Goal: Transaction & Acquisition: Purchase product/service

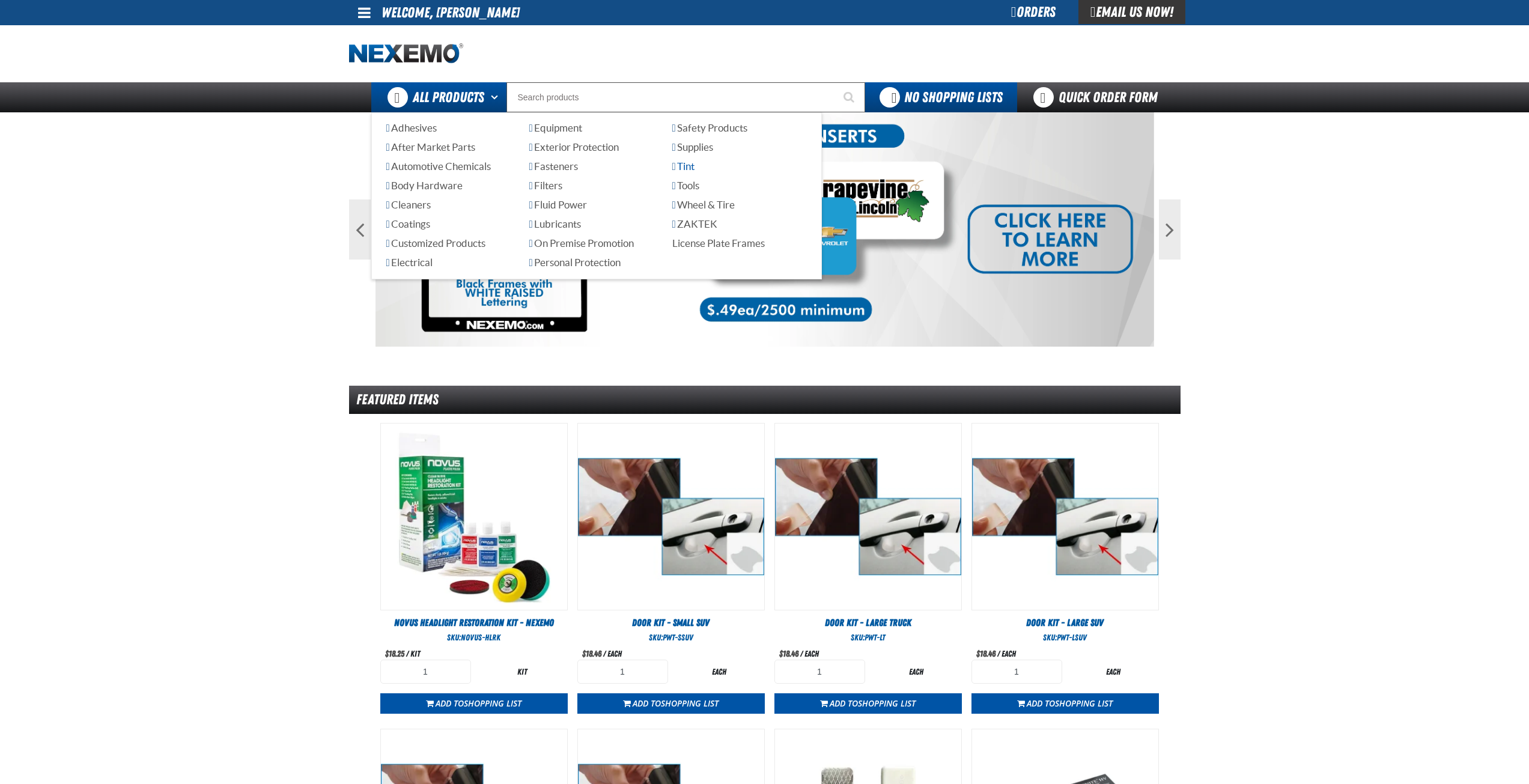
click at [684, 168] on span "Tint" at bounding box center [684, 166] width 22 height 11
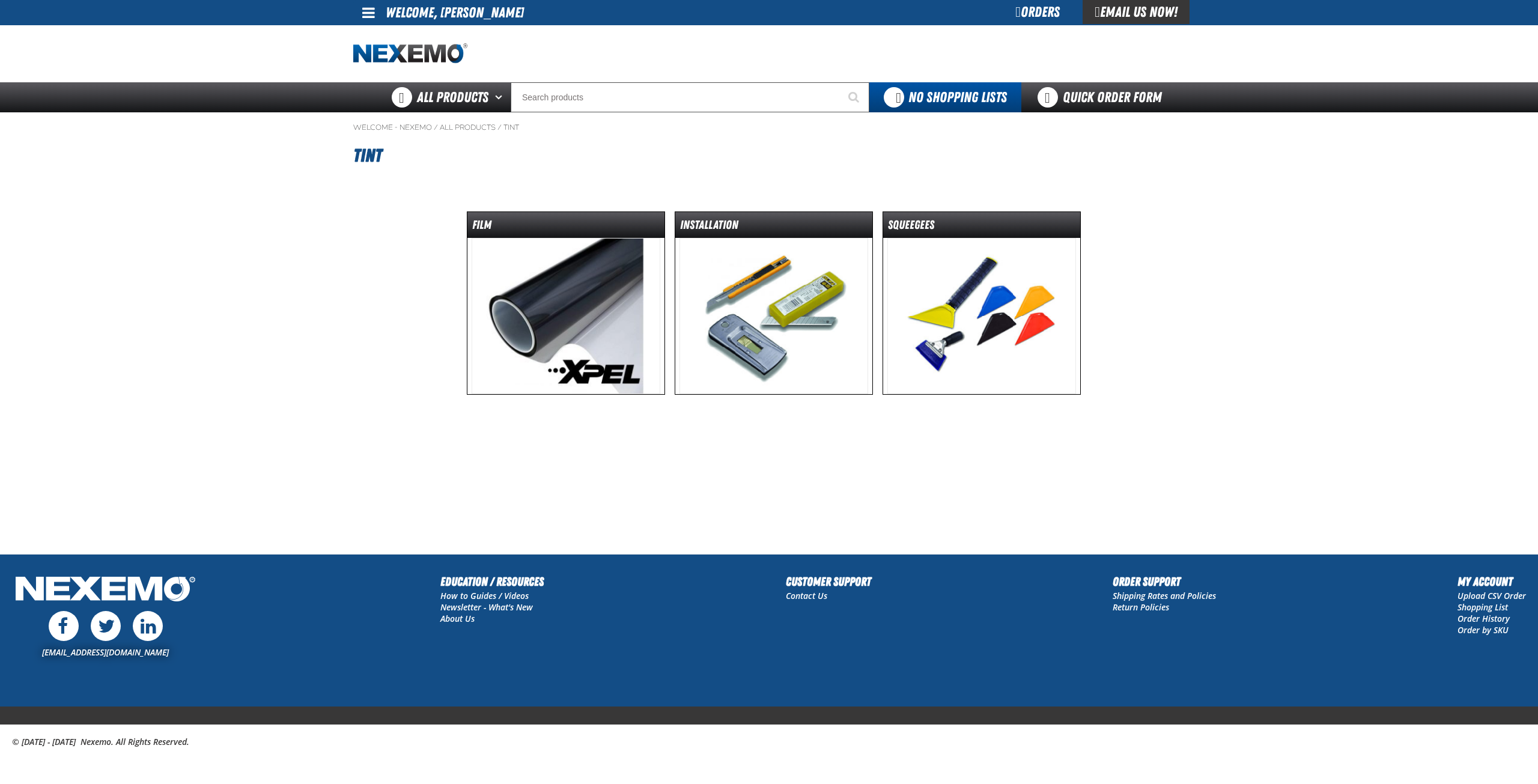
click at [774, 316] on img at bounding box center [774, 315] width 189 height 156
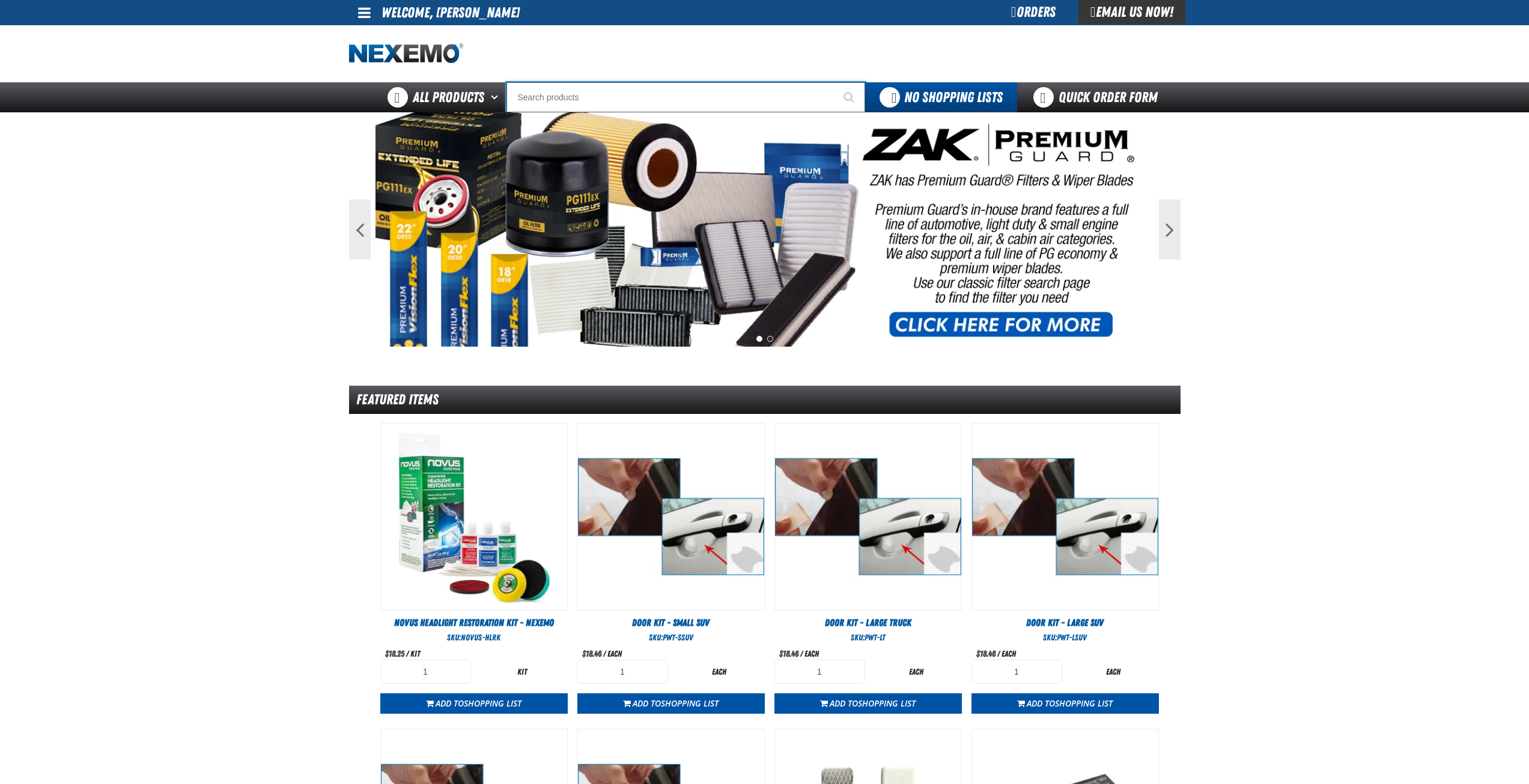
click at [639, 96] on input "Search" at bounding box center [686, 97] width 359 height 30
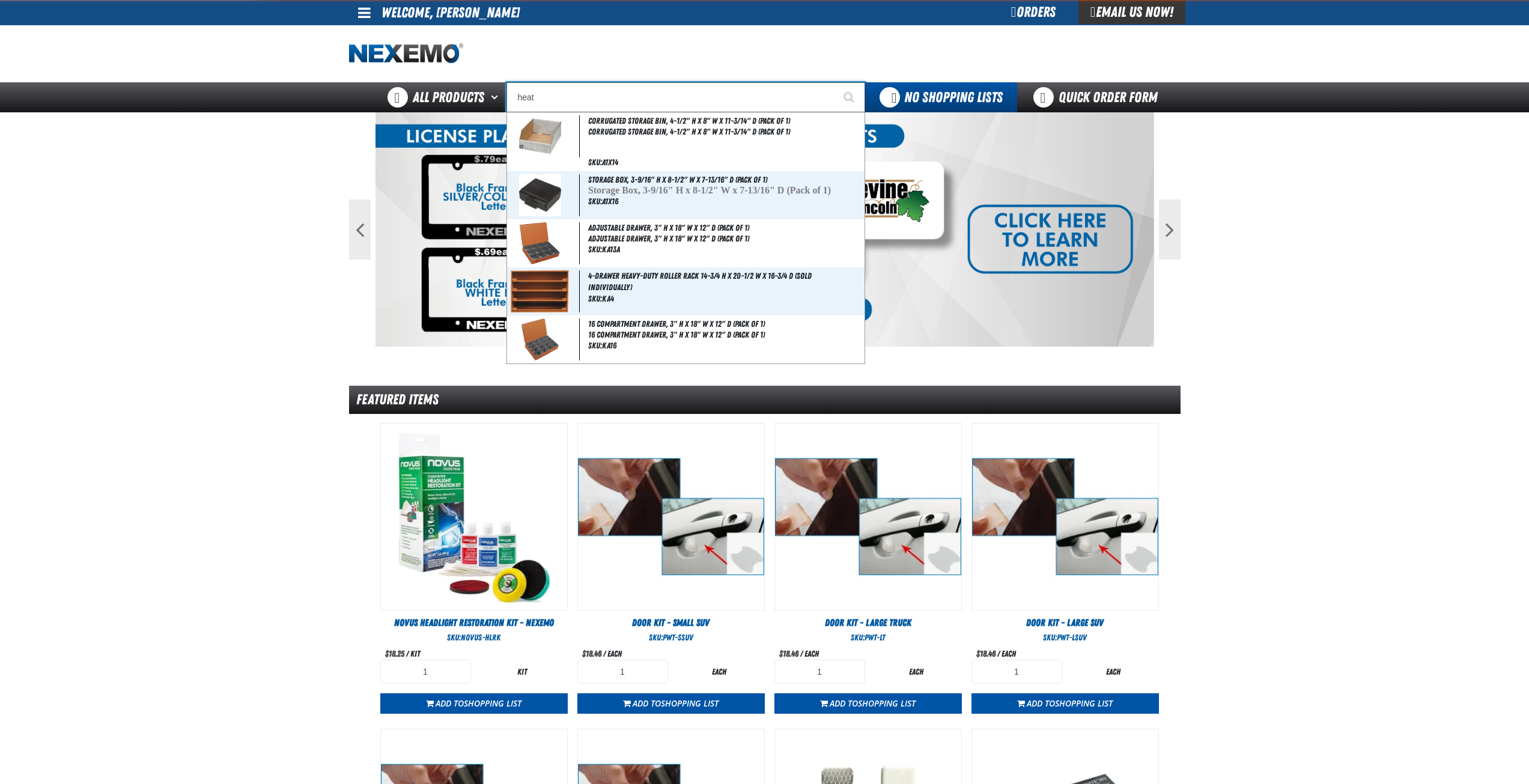
type input "heat"
type input "heat Sheet"
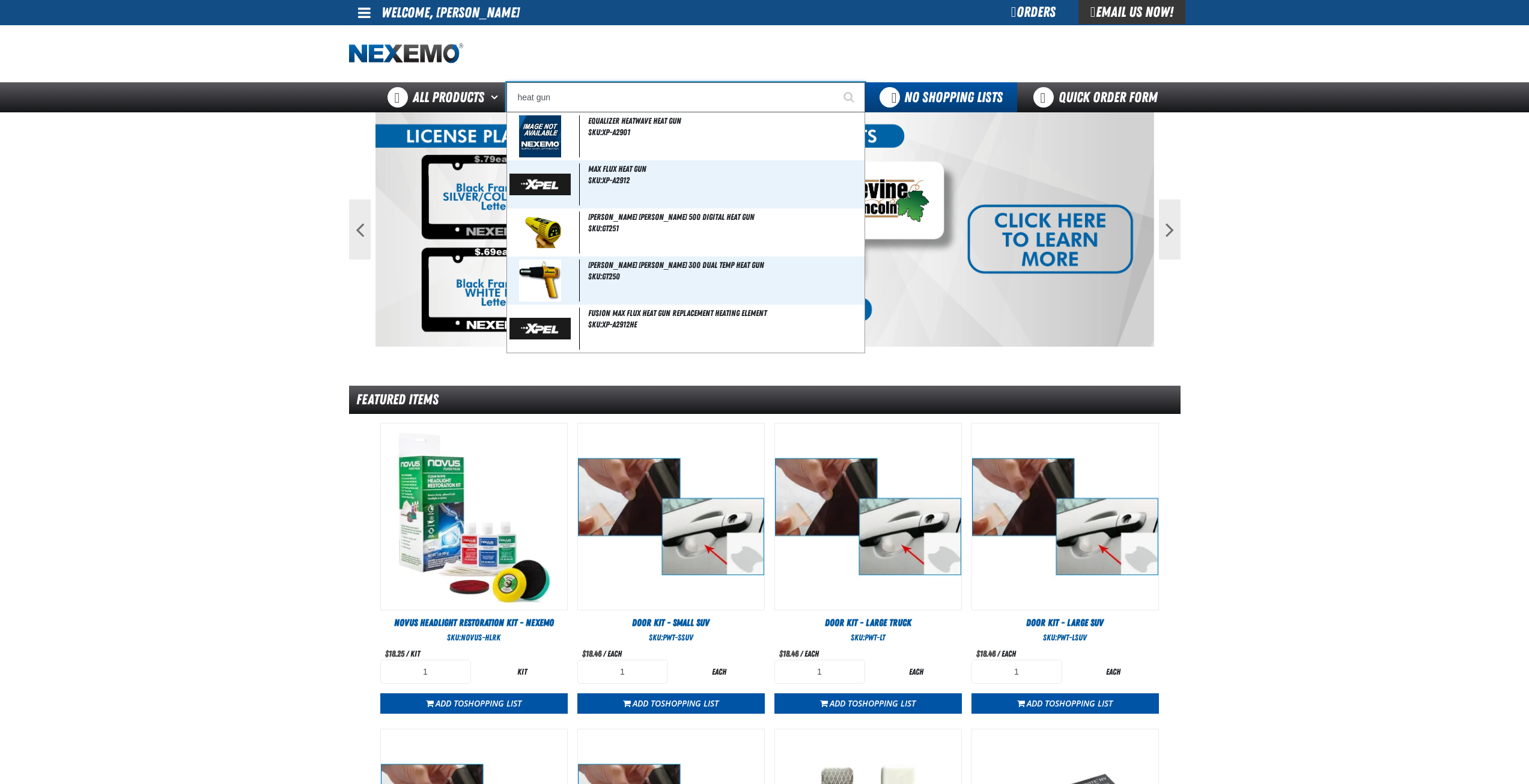
type input "heat gun"
click at [835, 82] on button "Start Searching" at bounding box center [850, 97] width 30 height 30
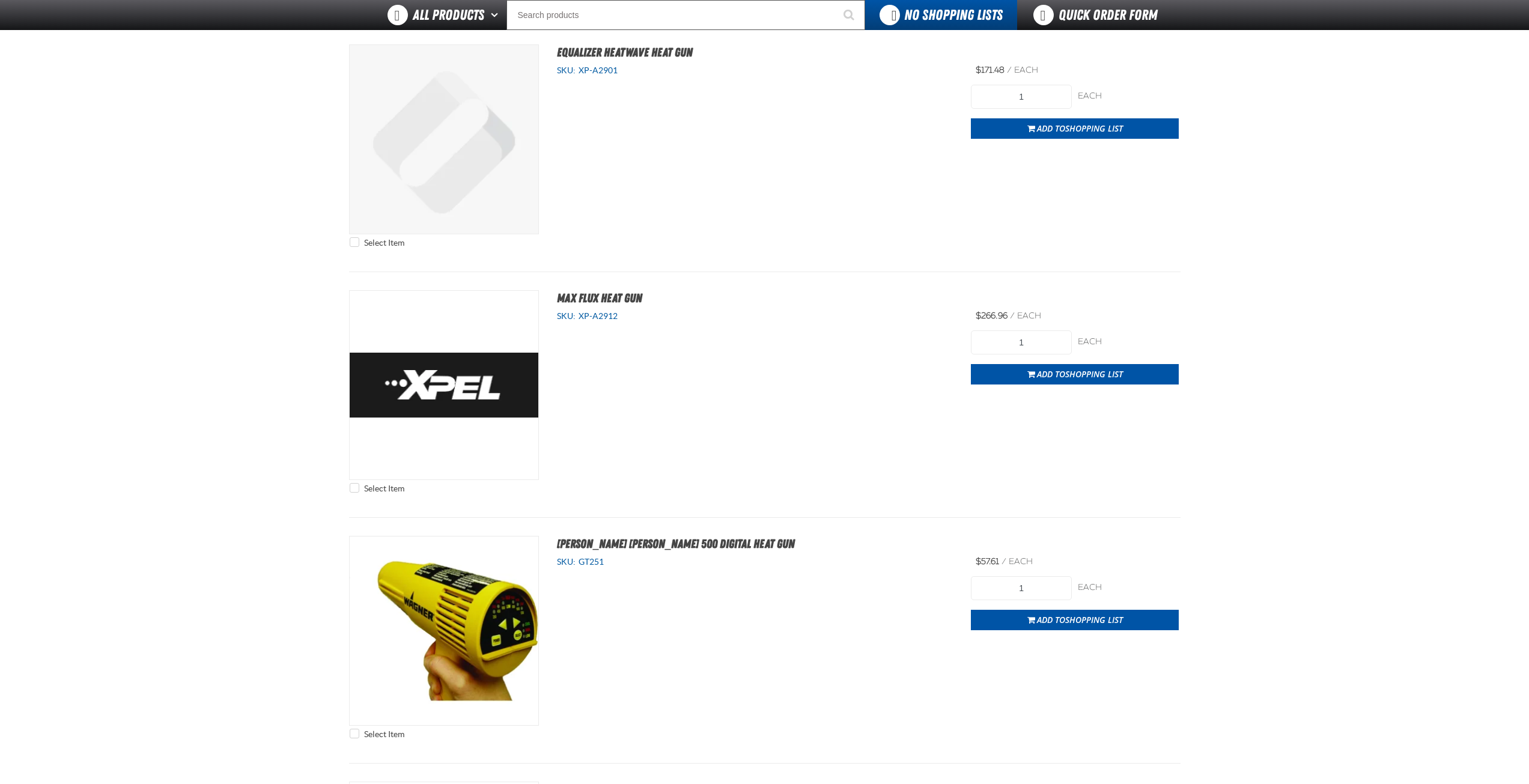
scroll to position [180, 0]
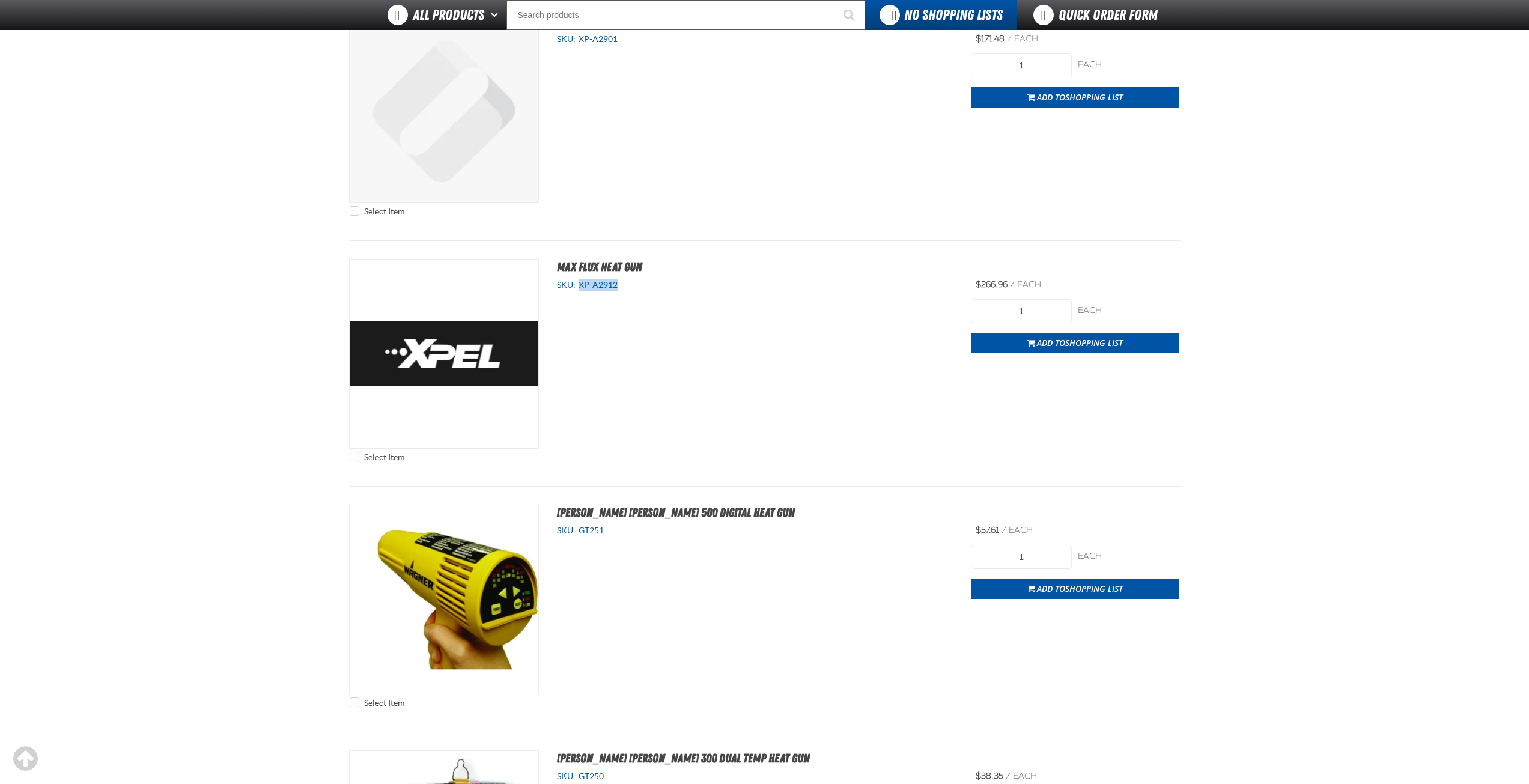
drag, startPoint x: 617, startPoint y: 287, endPoint x: 580, endPoint y: 289, distance: 37.1
click at [580, 289] on span "XP-A2912" at bounding box center [597, 284] width 42 height 9
copy span "XP-A2912"
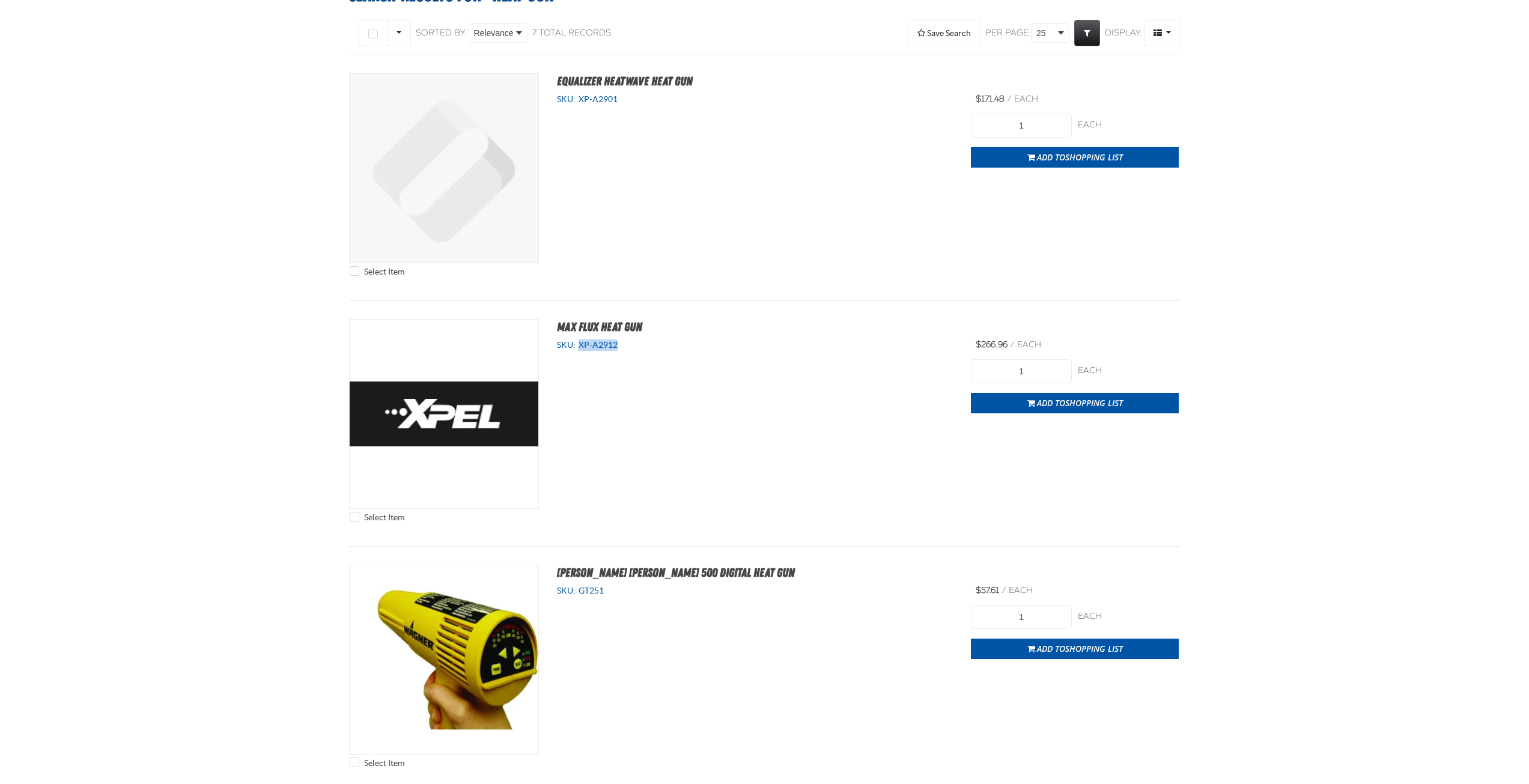
scroll to position [0, 0]
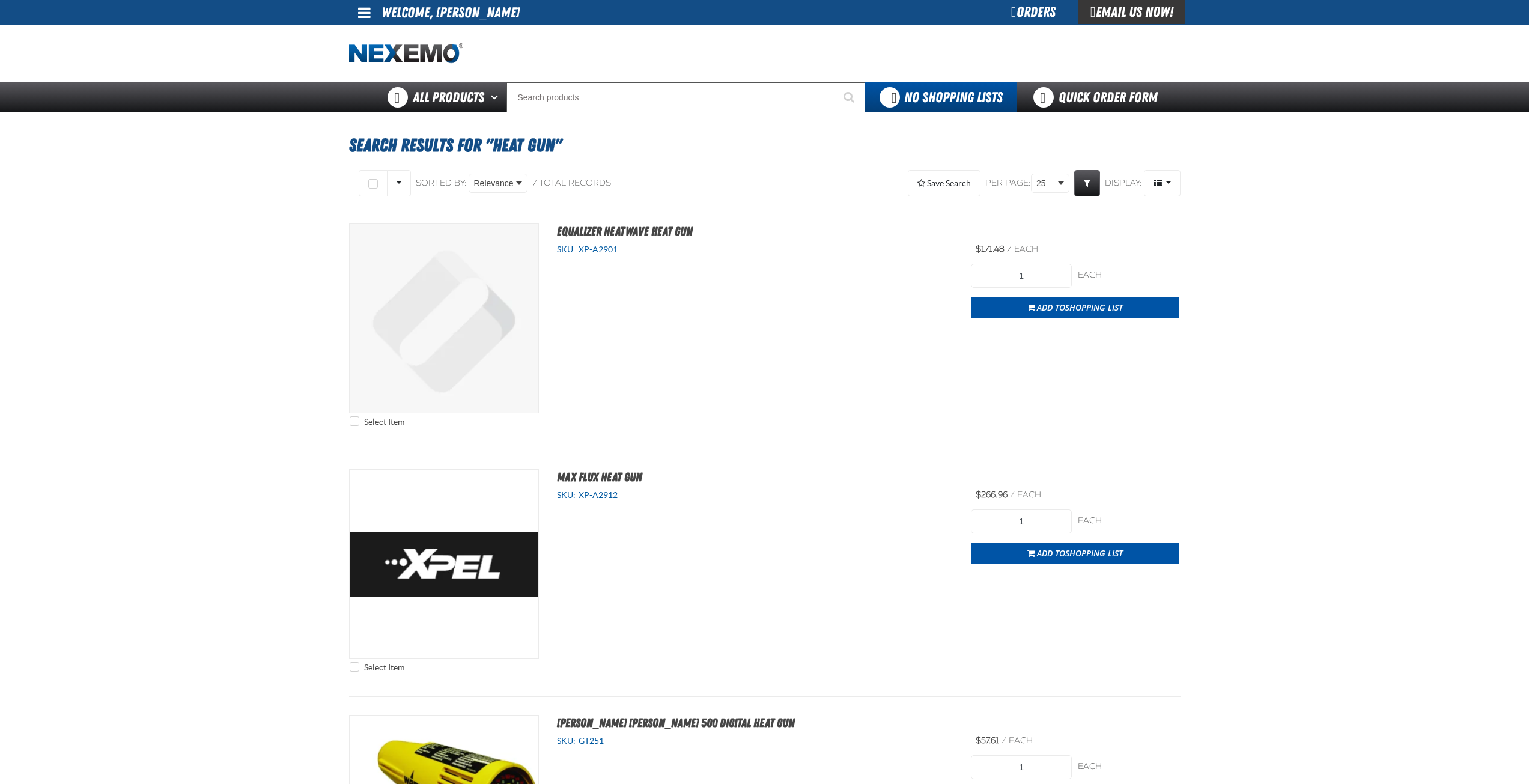
click at [816, 413] on div "Select Item Equalizer Heatwave Heat Gun SKU: XP-A2901 View Details 1" at bounding box center [764, 327] width 831 height 209
drag, startPoint x: 619, startPoint y: 250, endPoint x: 587, endPoint y: 251, distance: 32.0
click at [583, 251] on div "SKU: XP-A2901" at bounding box center [756, 249] width 397 height 11
drag, startPoint x: 590, startPoint y: 251, endPoint x: 690, endPoint y: 247, distance: 100.1
click at [739, 239] on h2 "Equalizer Heatwave Heat Gun" at bounding box center [859, 231] width 640 height 16
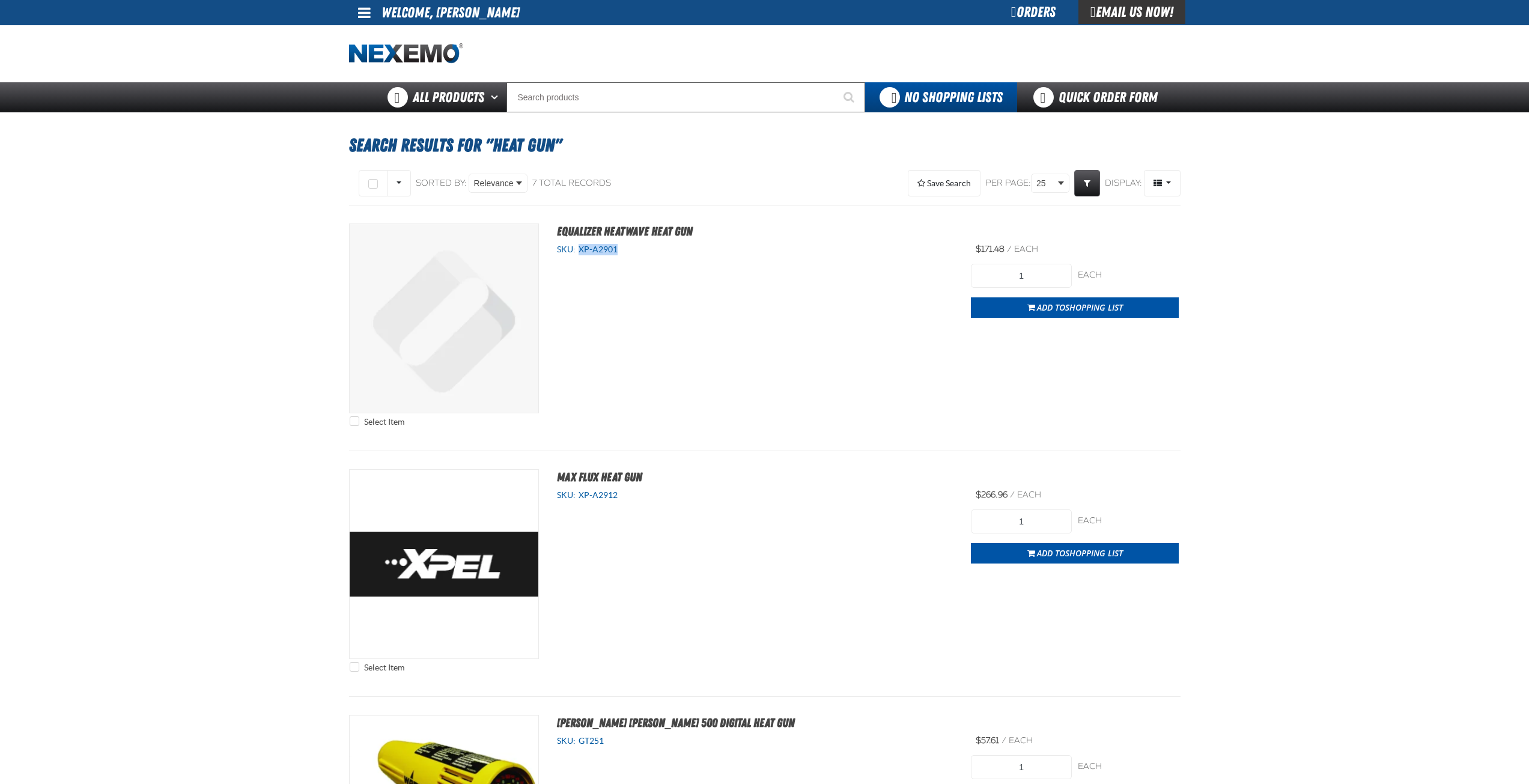
drag, startPoint x: 619, startPoint y: 247, endPoint x: 579, endPoint y: 252, distance: 40.3
click at [579, 252] on div "SKU: XP-A2901" at bounding box center [756, 249] width 397 height 11
copy span "XP-A2901"
click at [795, 307] on div "Select Item Equalizer Heatwave Heat Gun SKU: XP-A2901 View Details 1" at bounding box center [764, 327] width 831 height 209
click at [1028, 311] on span "button" at bounding box center [1032, 308] width 7 height 3
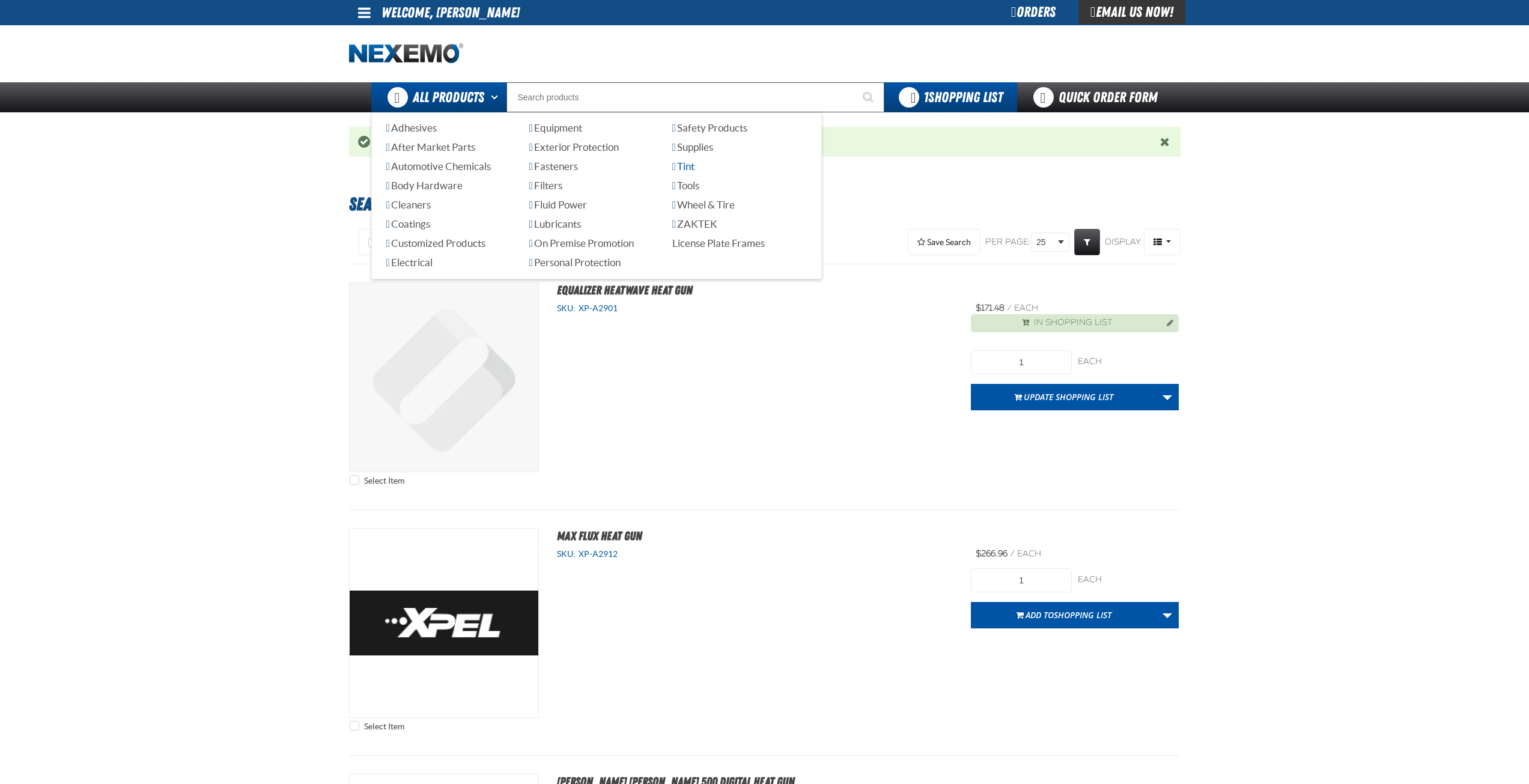
click at [687, 167] on span "Tint" at bounding box center [684, 166] width 22 height 11
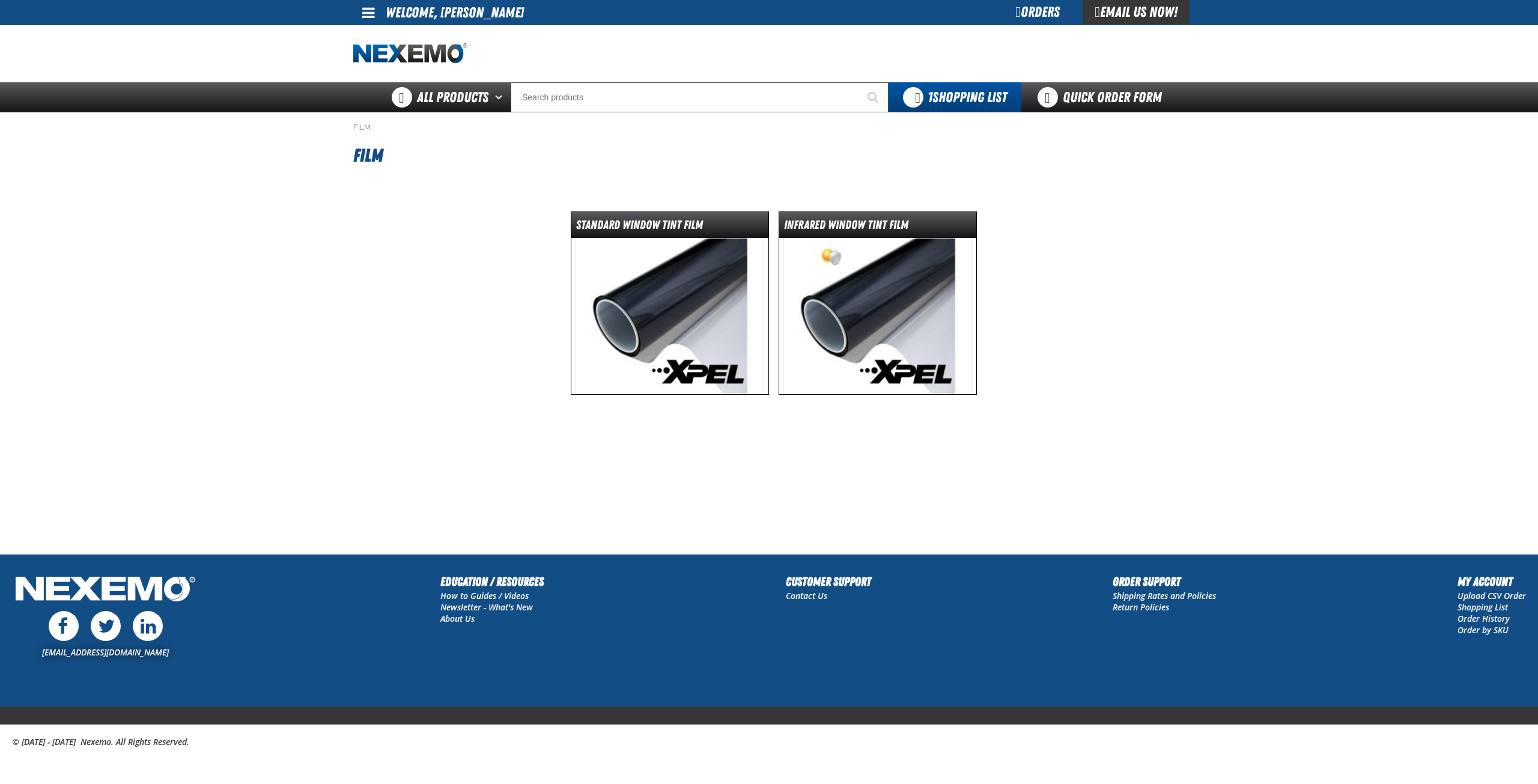
click at [646, 330] on img at bounding box center [670, 315] width 189 height 156
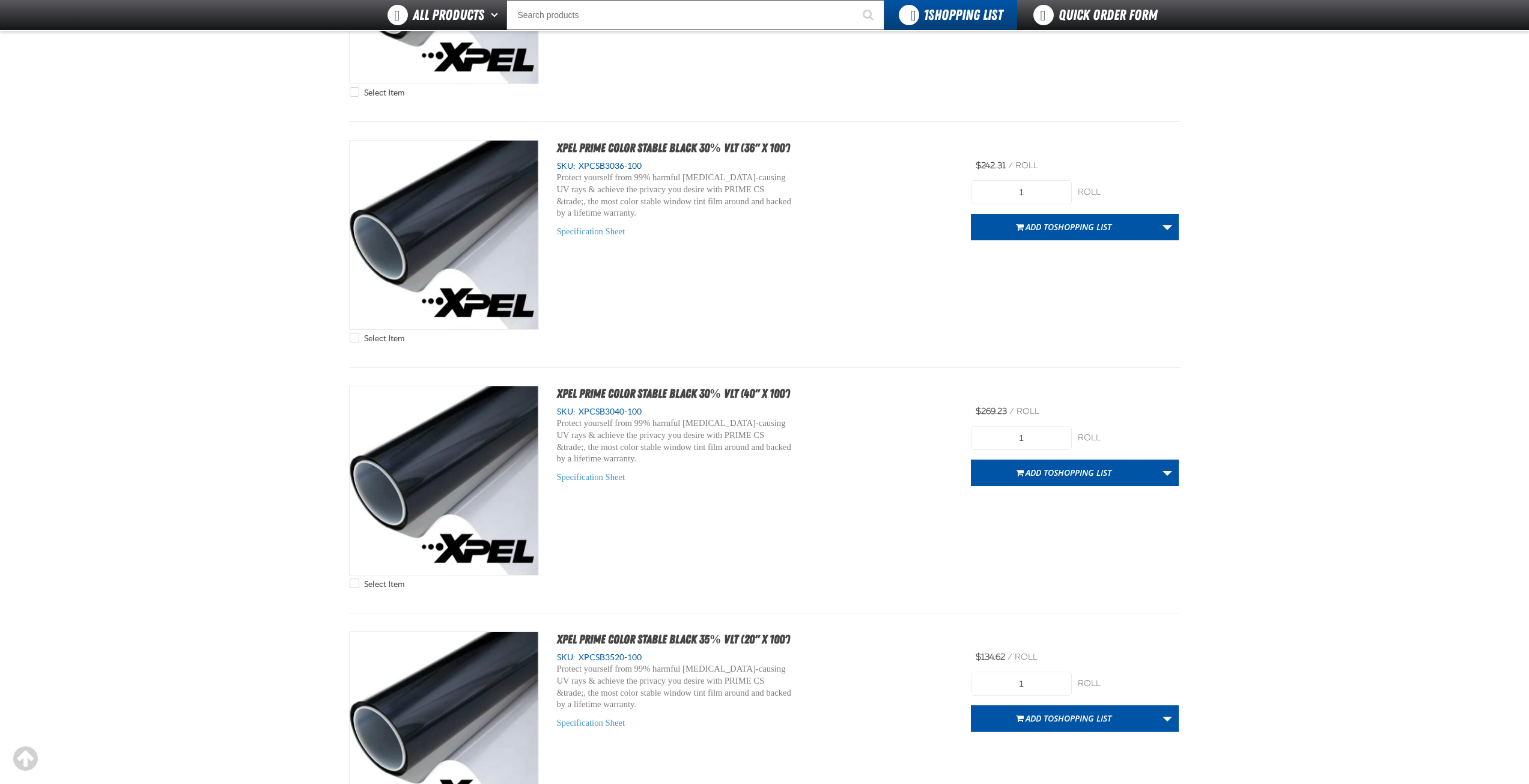
scroll to position [3544, 0]
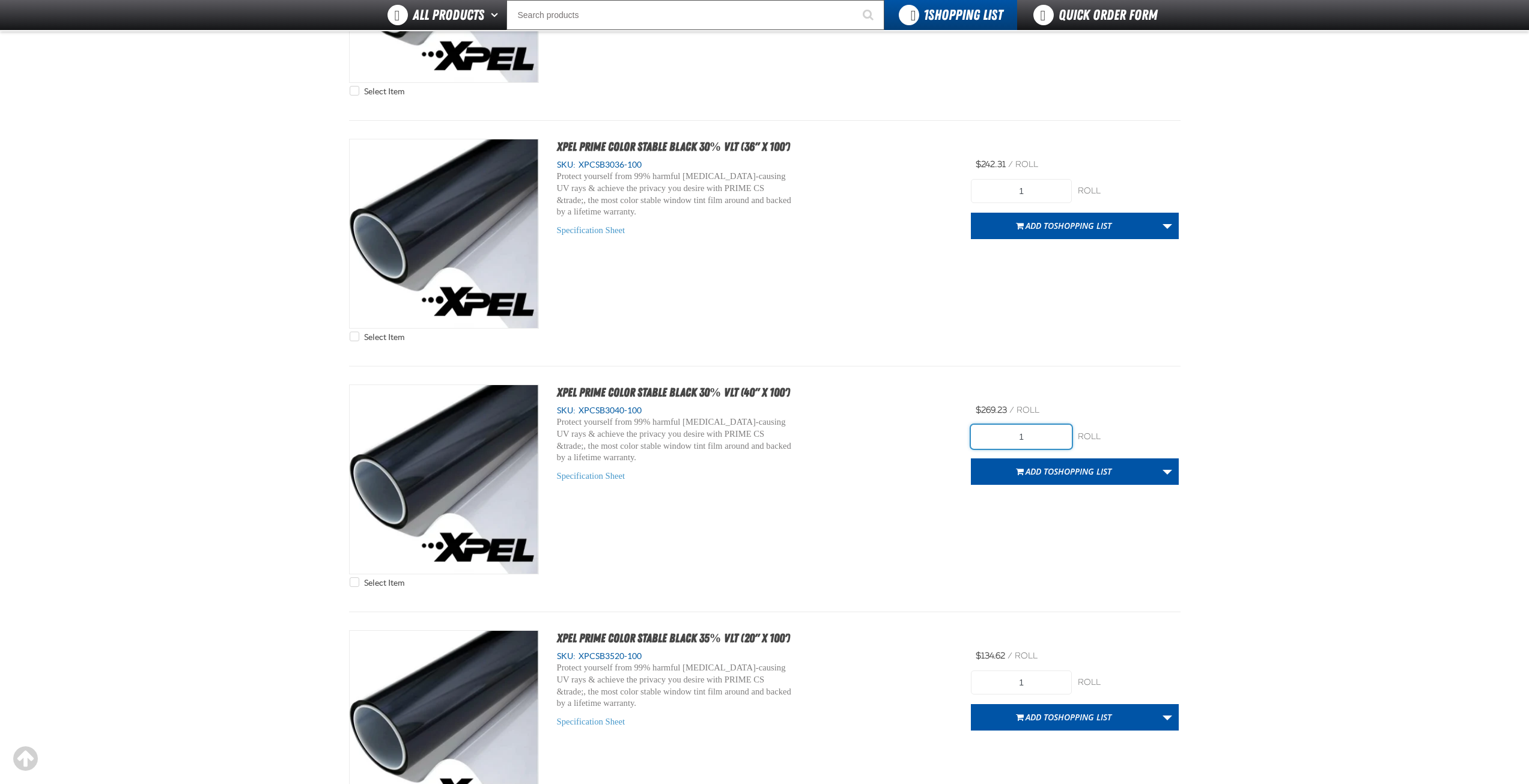
click at [1038, 442] on input "1" at bounding box center [1021, 436] width 101 height 24
type input "3"
click at [1028, 472] on span "Add to Shopping List" at bounding box center [1069, 471] width 86 height 11
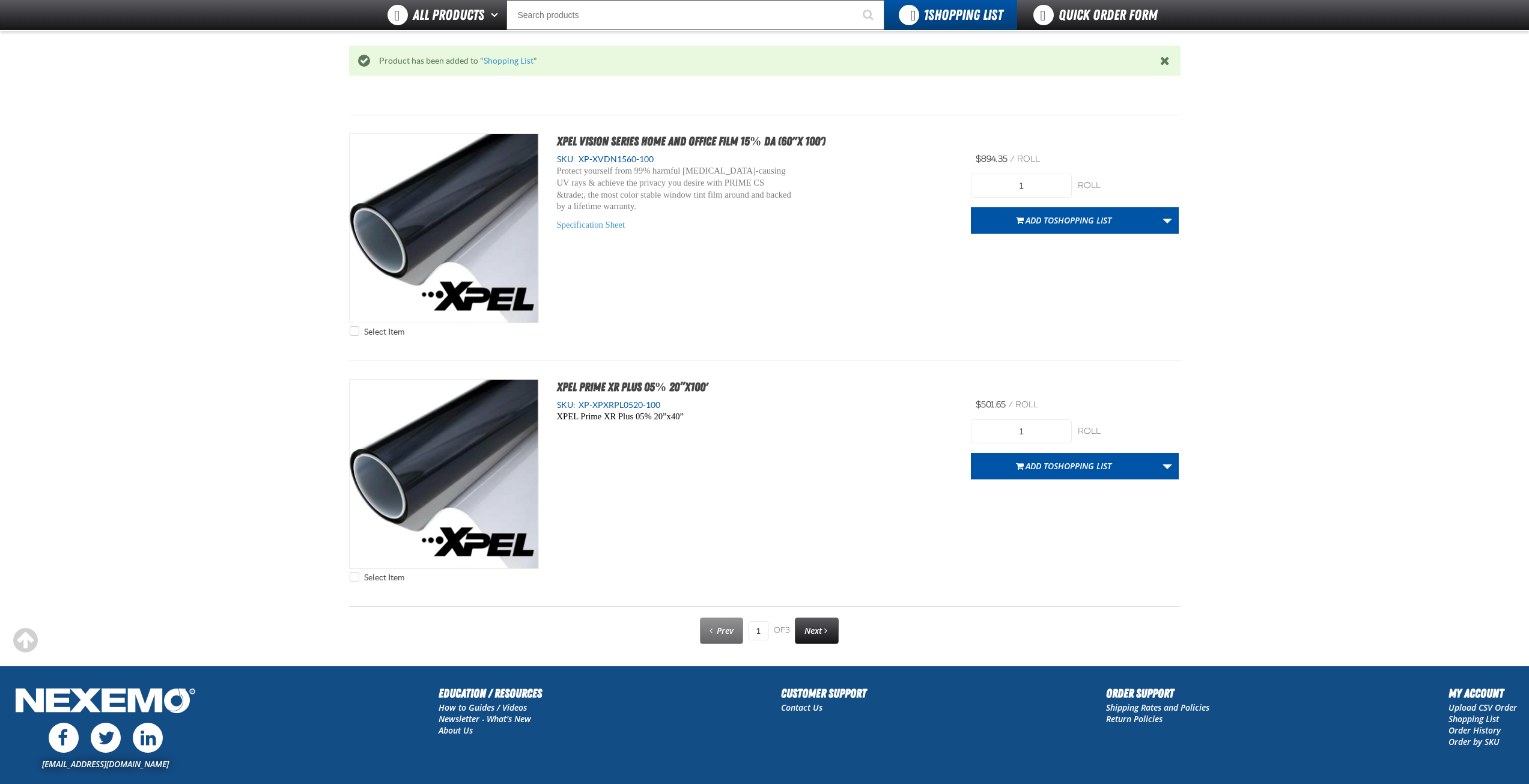
scroll to position [5885, 0]
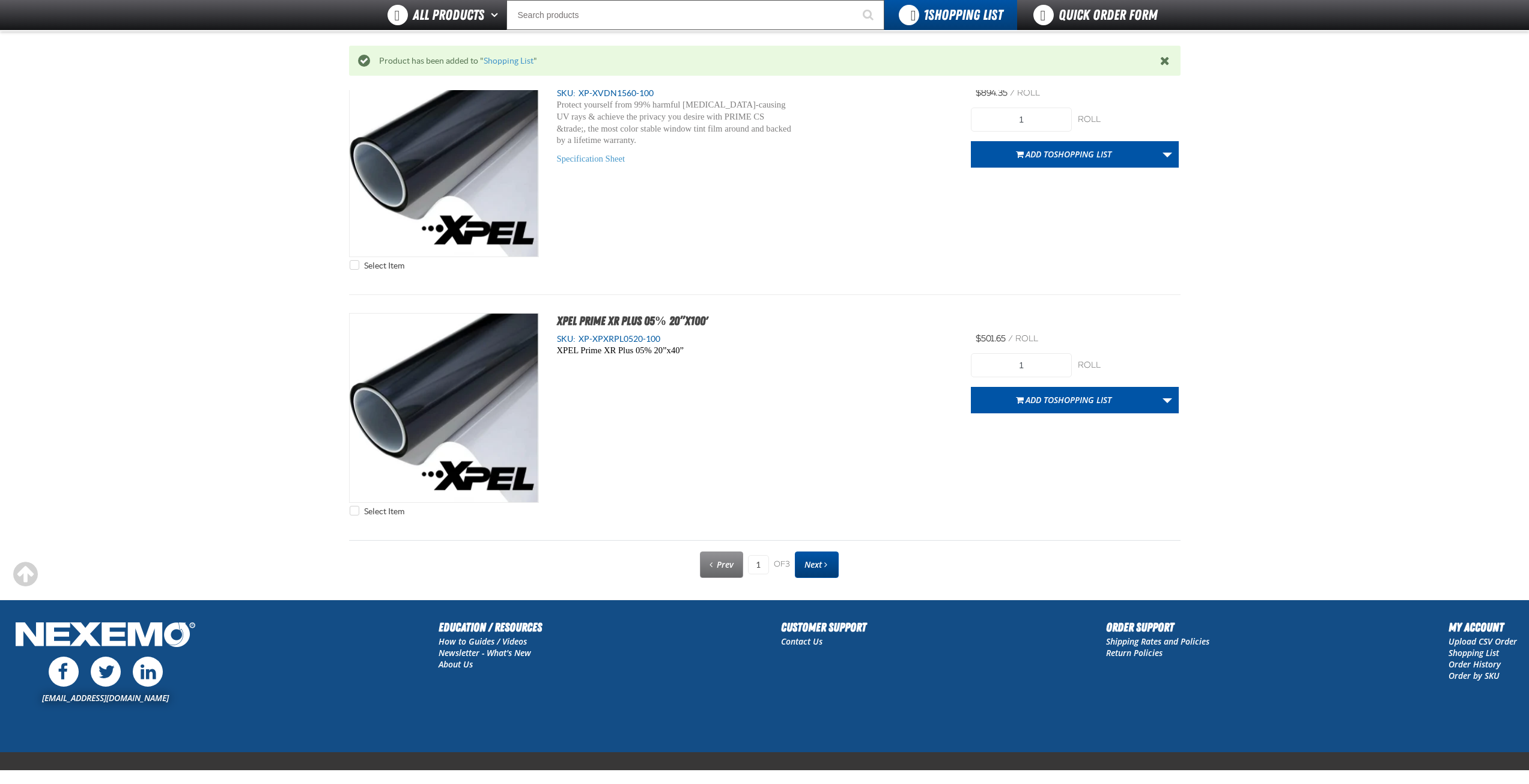
click at [818, 559] on span "Next" at bounding box center [813, 564] width 18 height 11
type input "2"
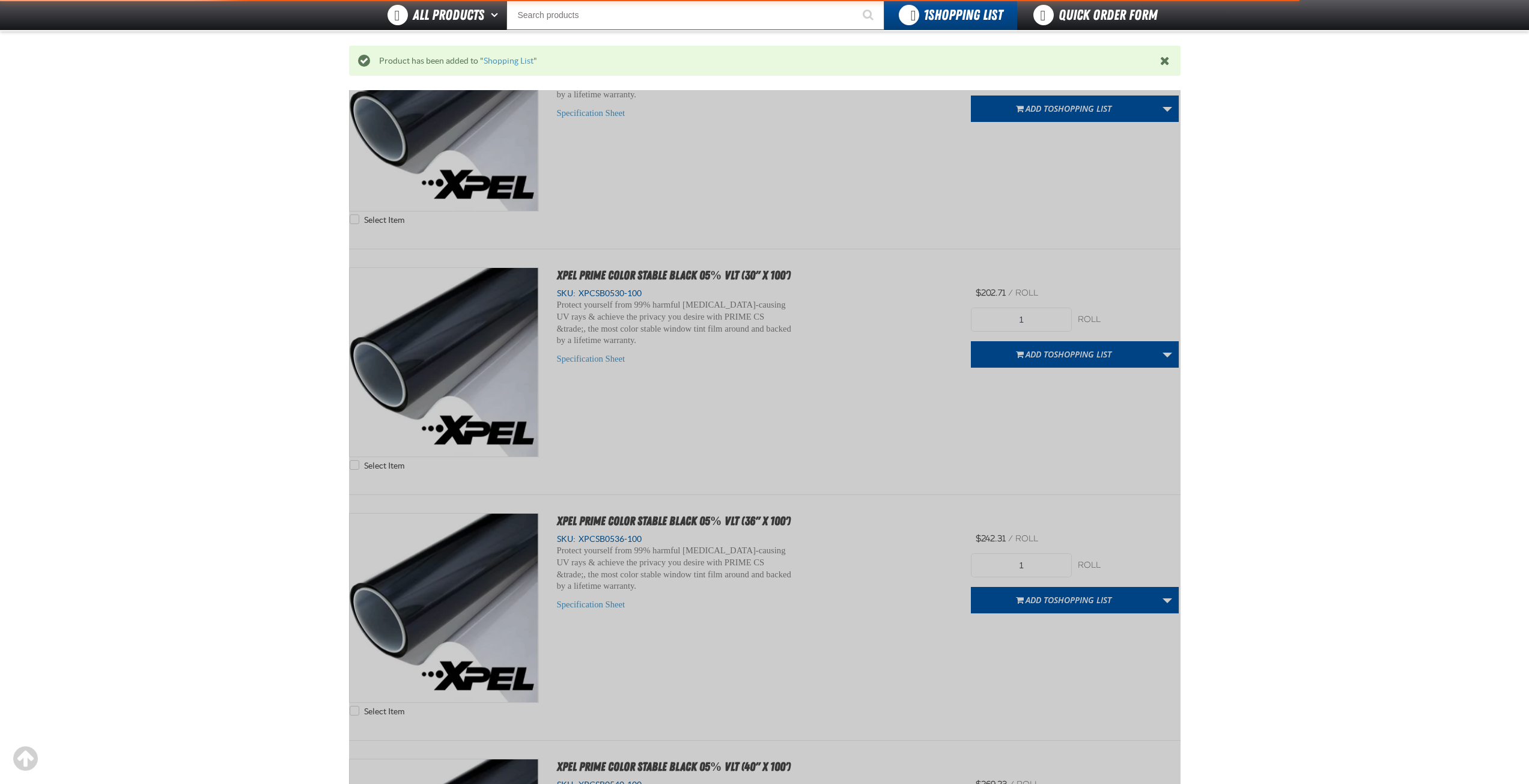
scroll to position [218, 0]
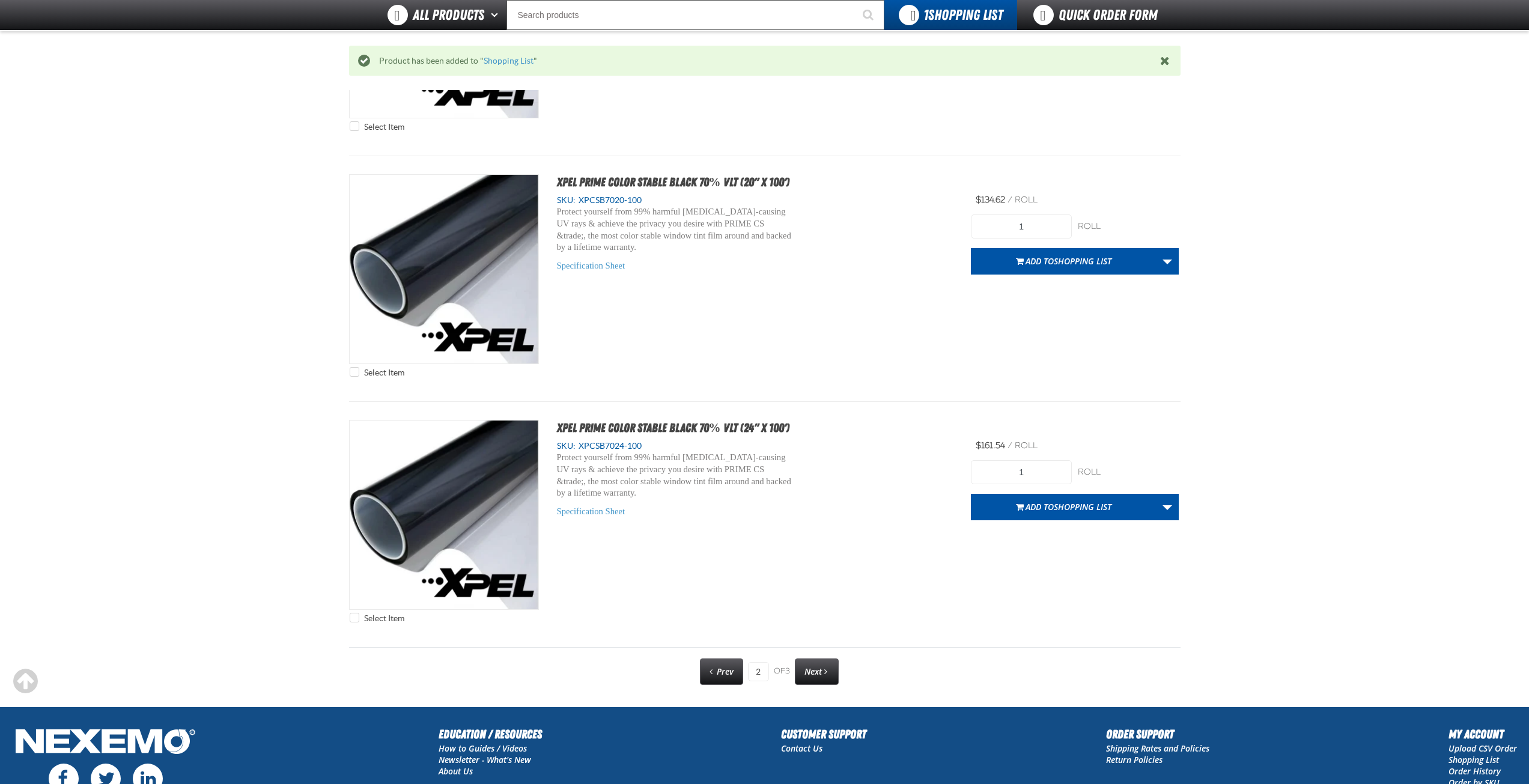
scroll to position [5803, 0]
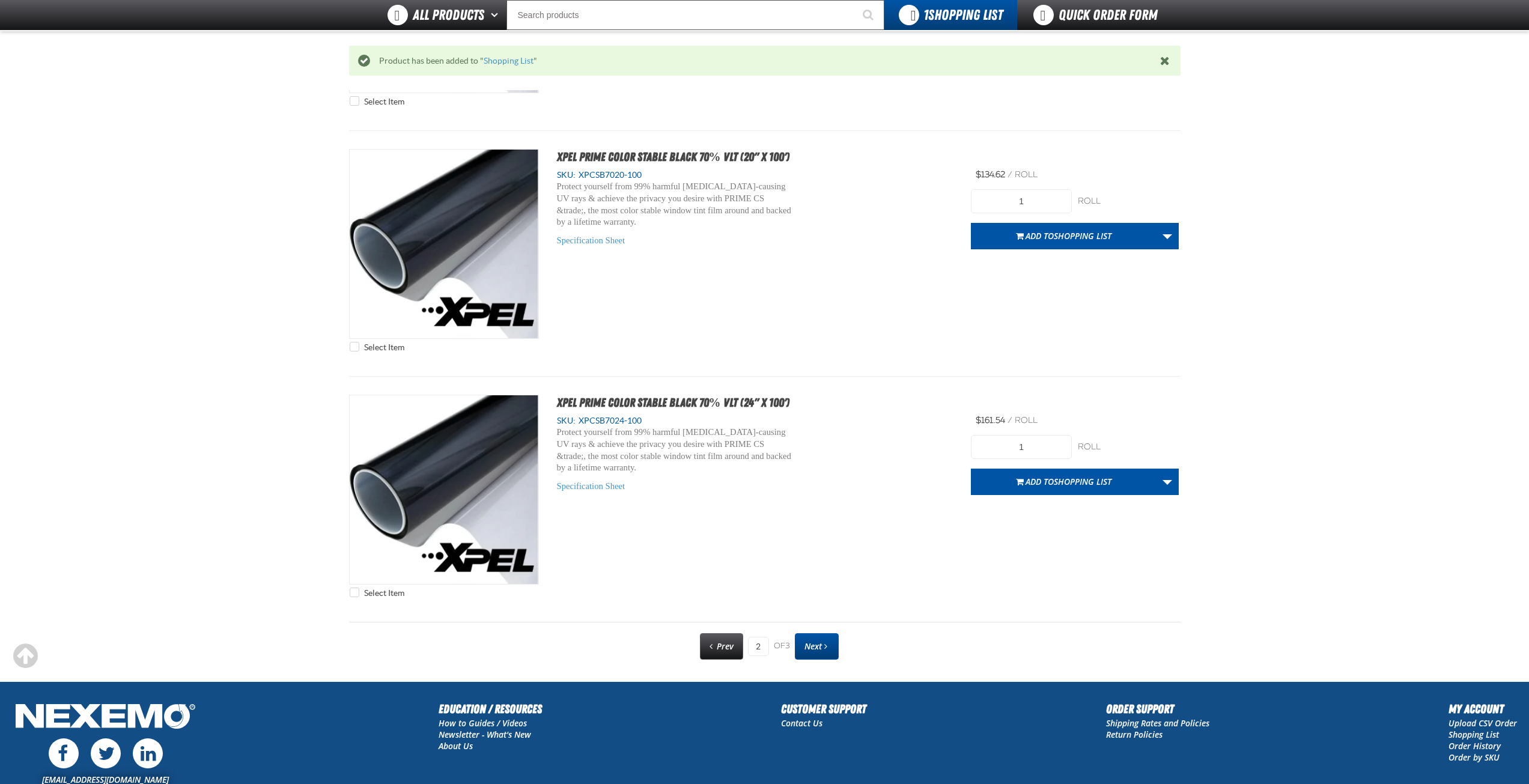
click at [813, 641] on span "Next" at bounding box center [813, 646] width 18 height 11
type input "3"
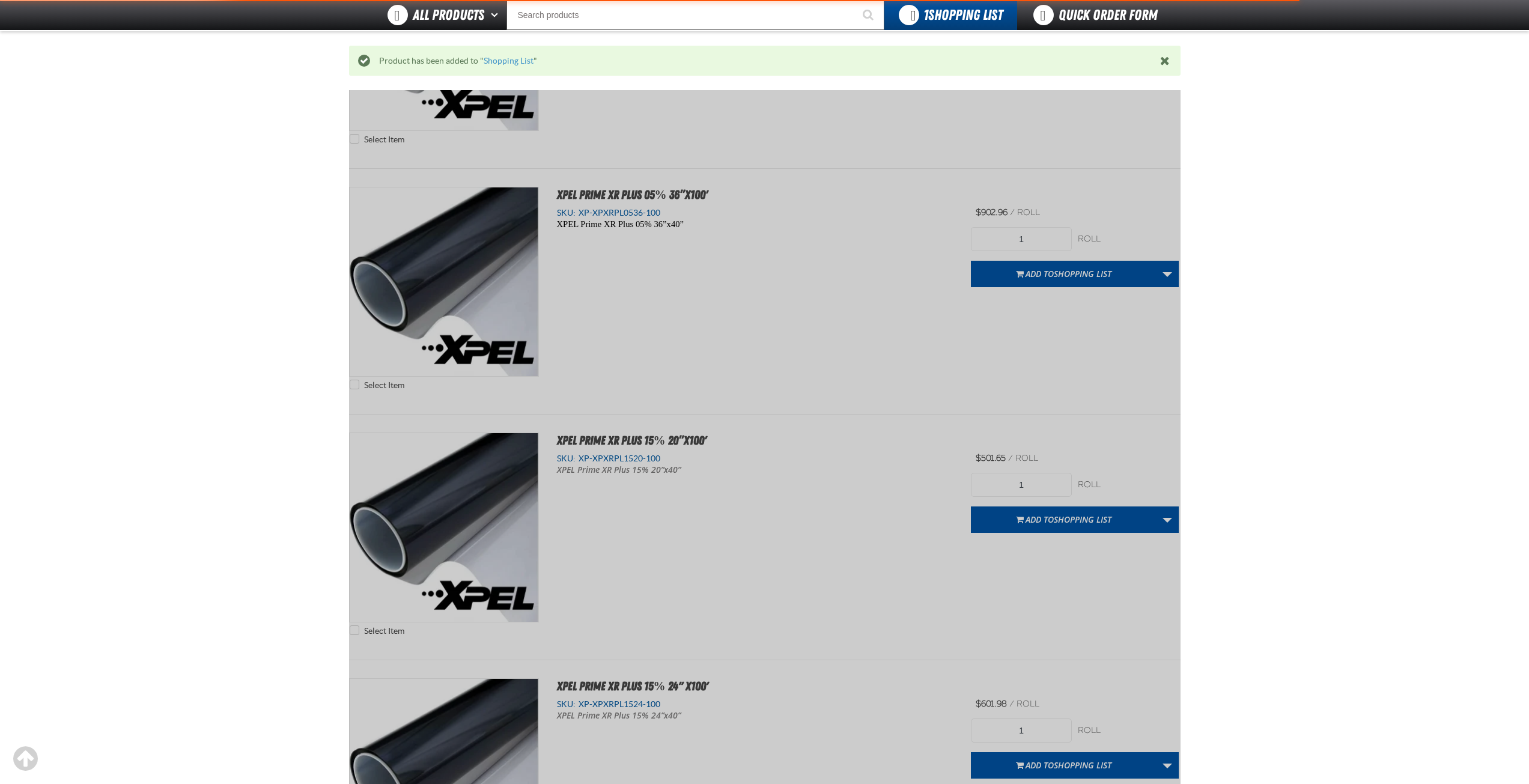
scroll to position [218, 0]
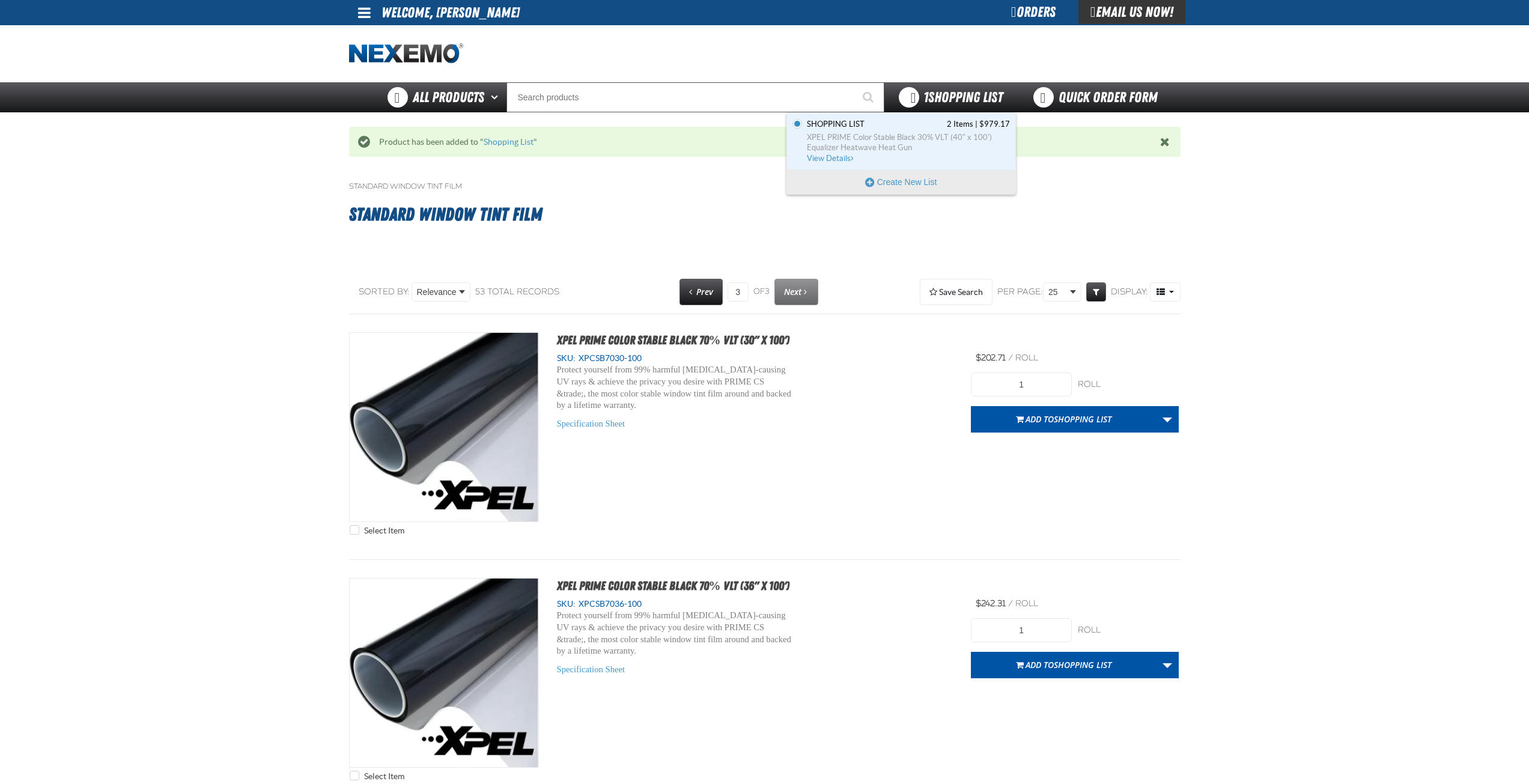
click at [962, 102] on span "1 Shopping List" at bounding box center [963, 97] width 79 height 17
click at [869, 144] on span "Equalizer Heatwave Heat Gun" at bounding box center [909, 148] width 203 height 11
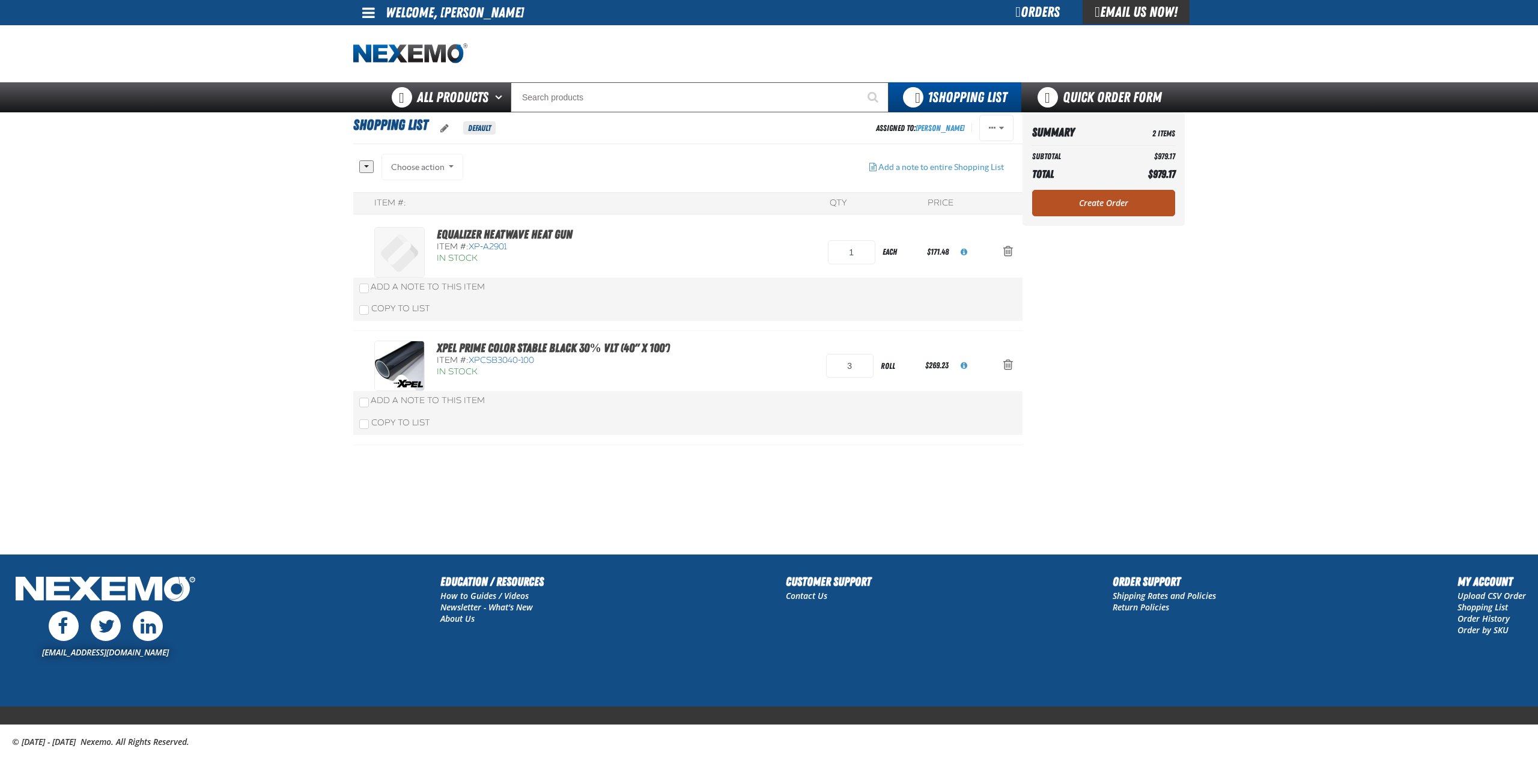
click at [1103, 204] on link "Create Order" at bounding box center [1103, 203] width 143 height 27
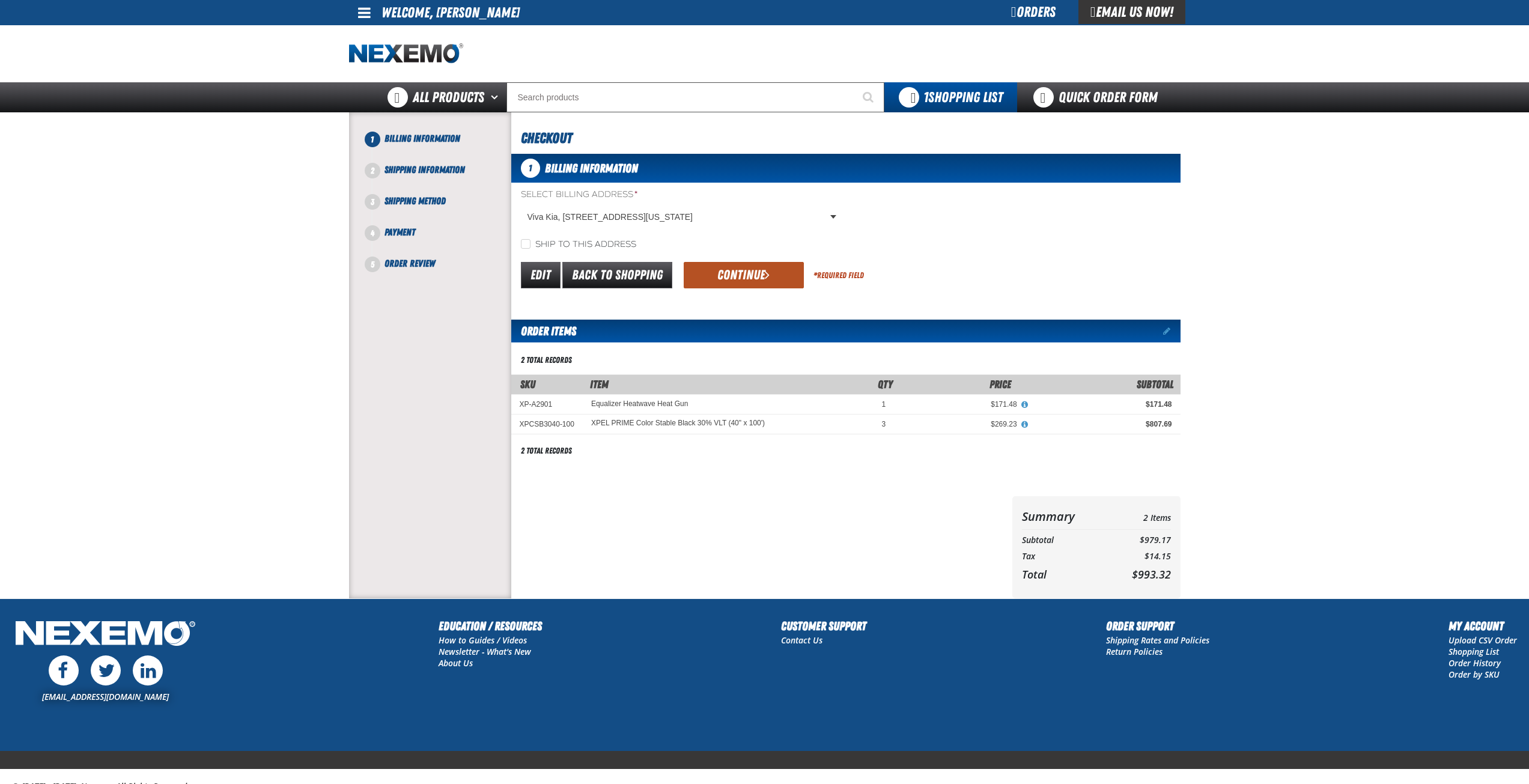
click at [747, 279] on button "Continue" at bounding box center [744, 275] width 120 height 27
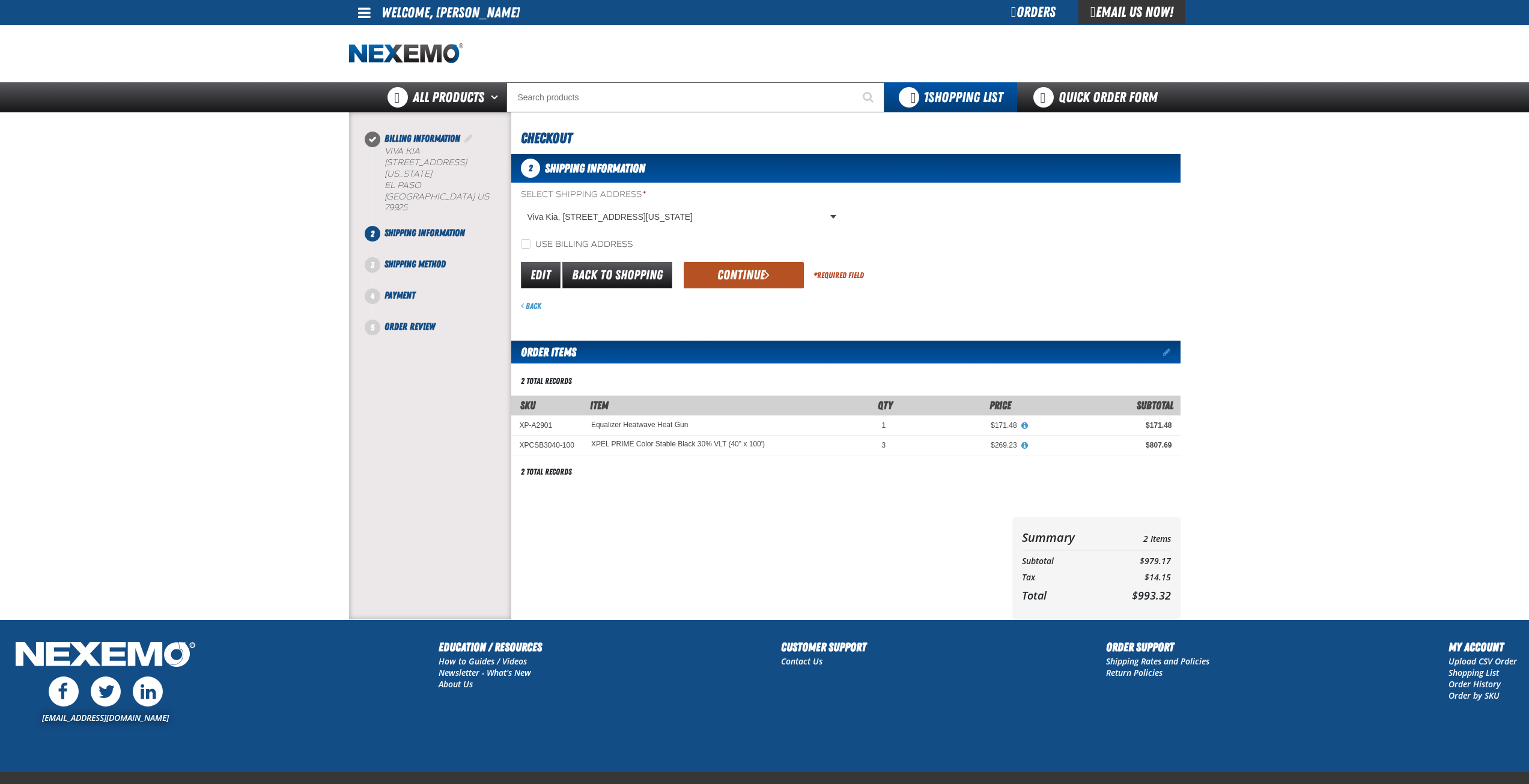
click at [745, 273] on button "Continue" at bounding box center [744, 275] width 120 height 27
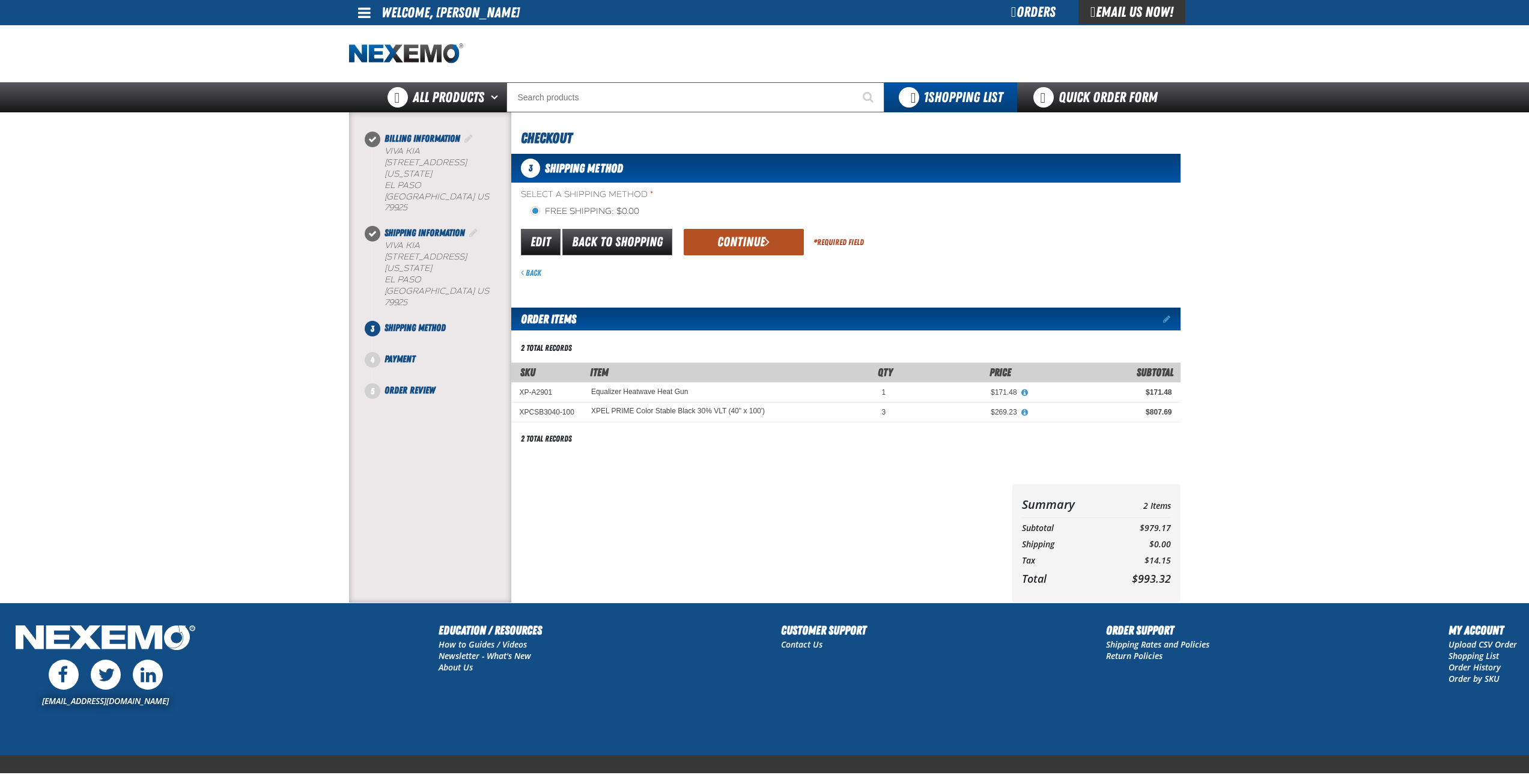
click at [741, 239] on button "Continue" at bounding box center [744, 242] width 120 height 27
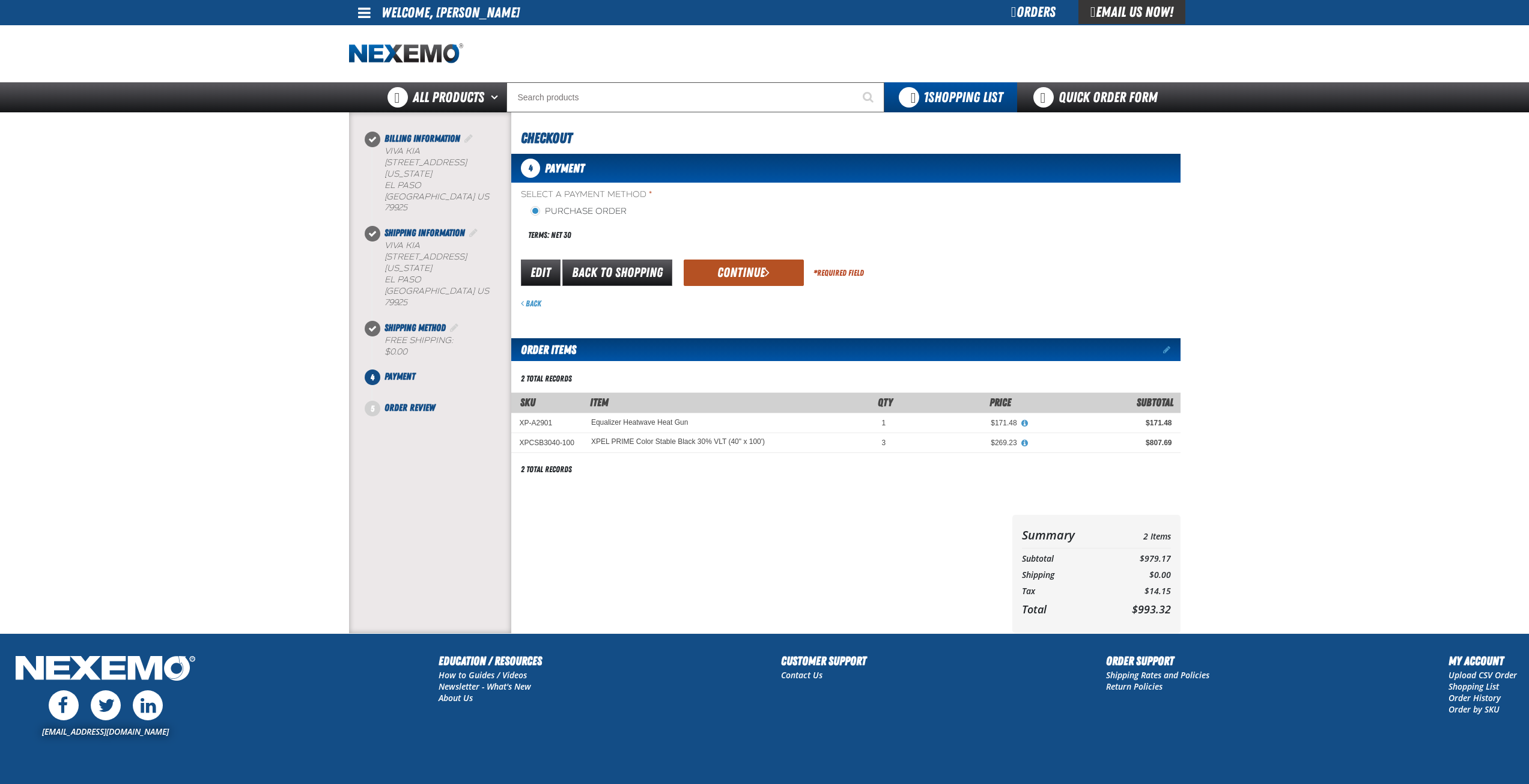
click at [742, 267] on button "Continue" at bounding box center [744, 272] width 120 height 27
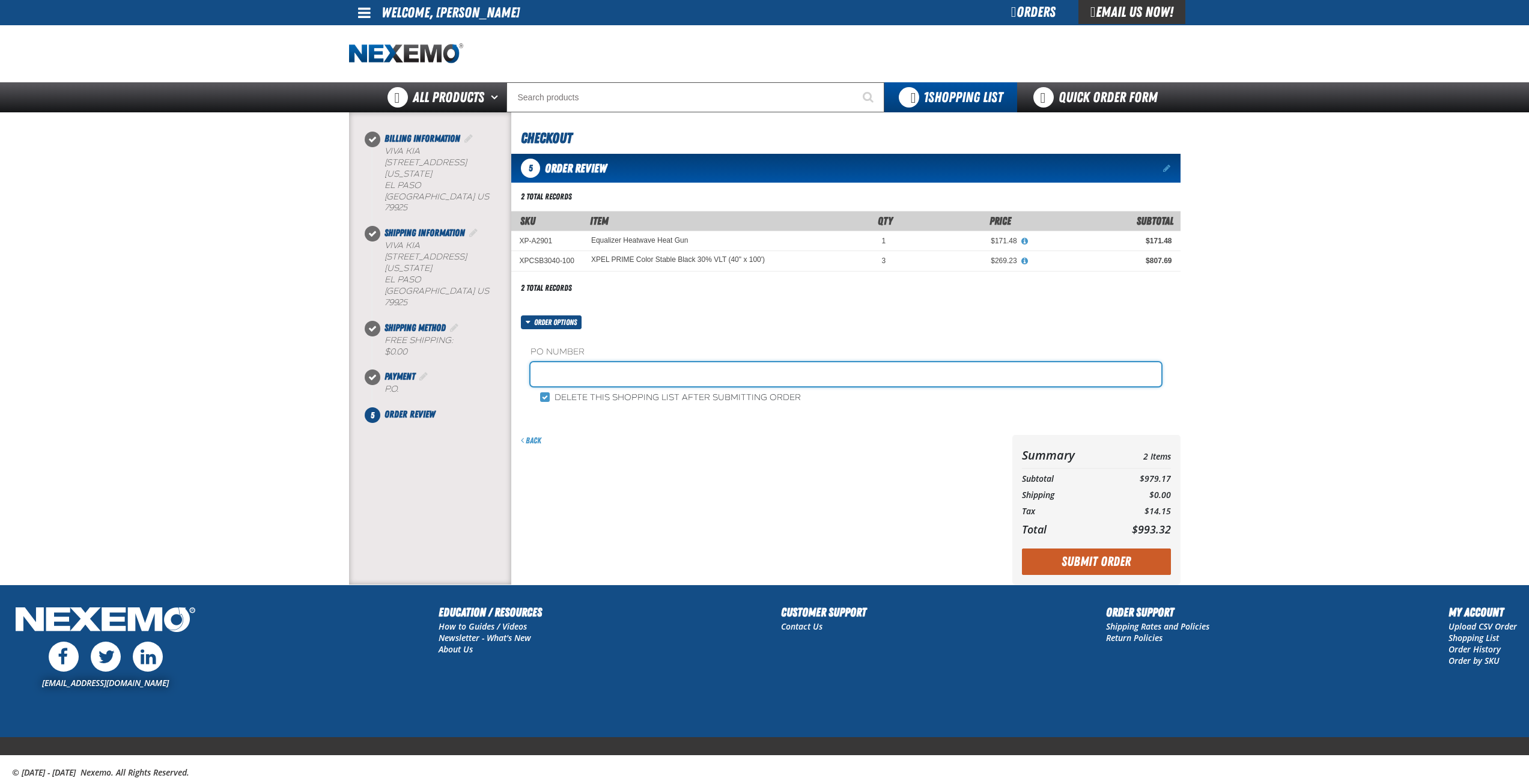
click at [559, 377] on input "text" at bounding box center [846, 374] width 631 height 24
type input "16094"
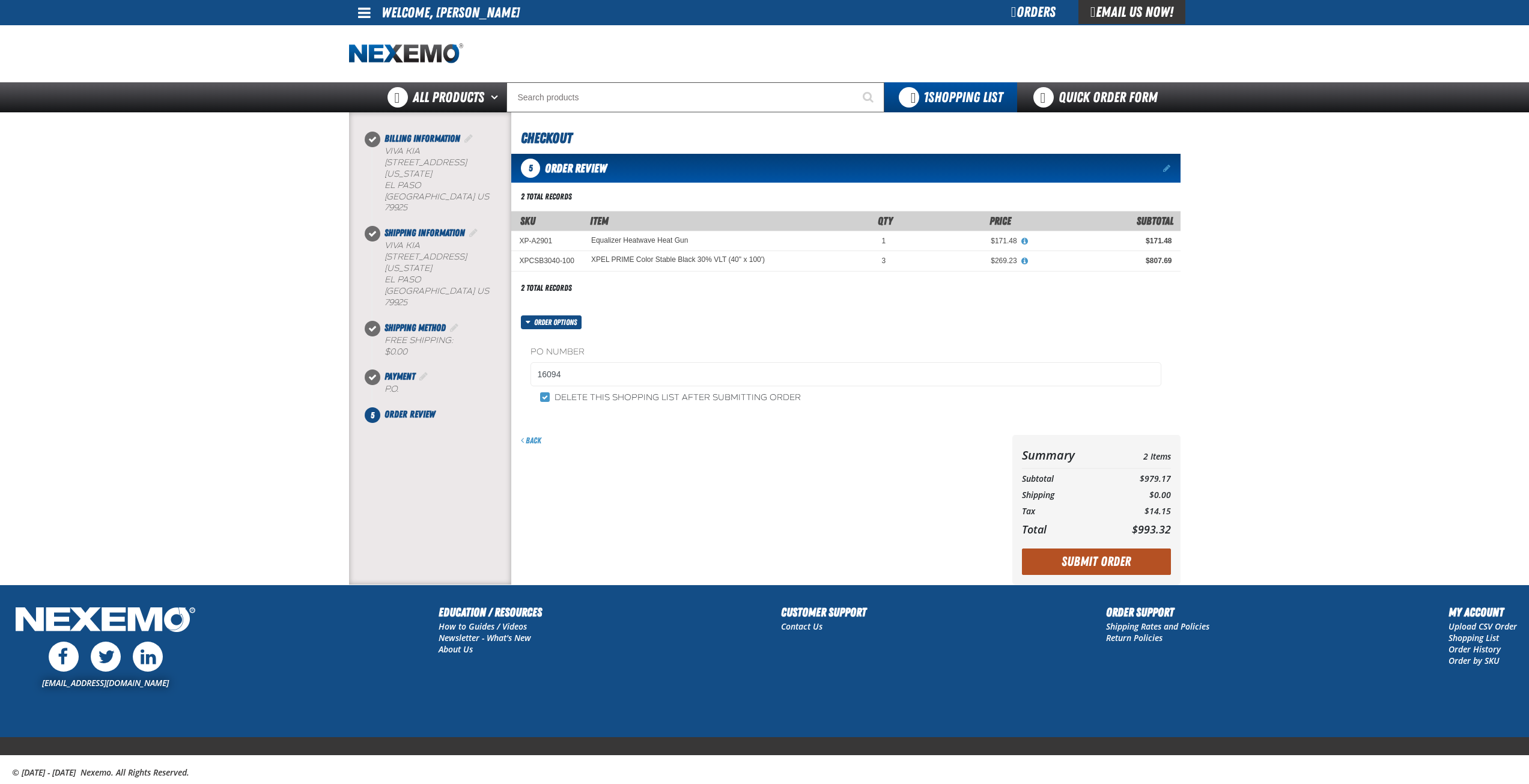
click at [1112, 559] on button "Submit Order" at bounding box center [1096, 562] width 149 height 27
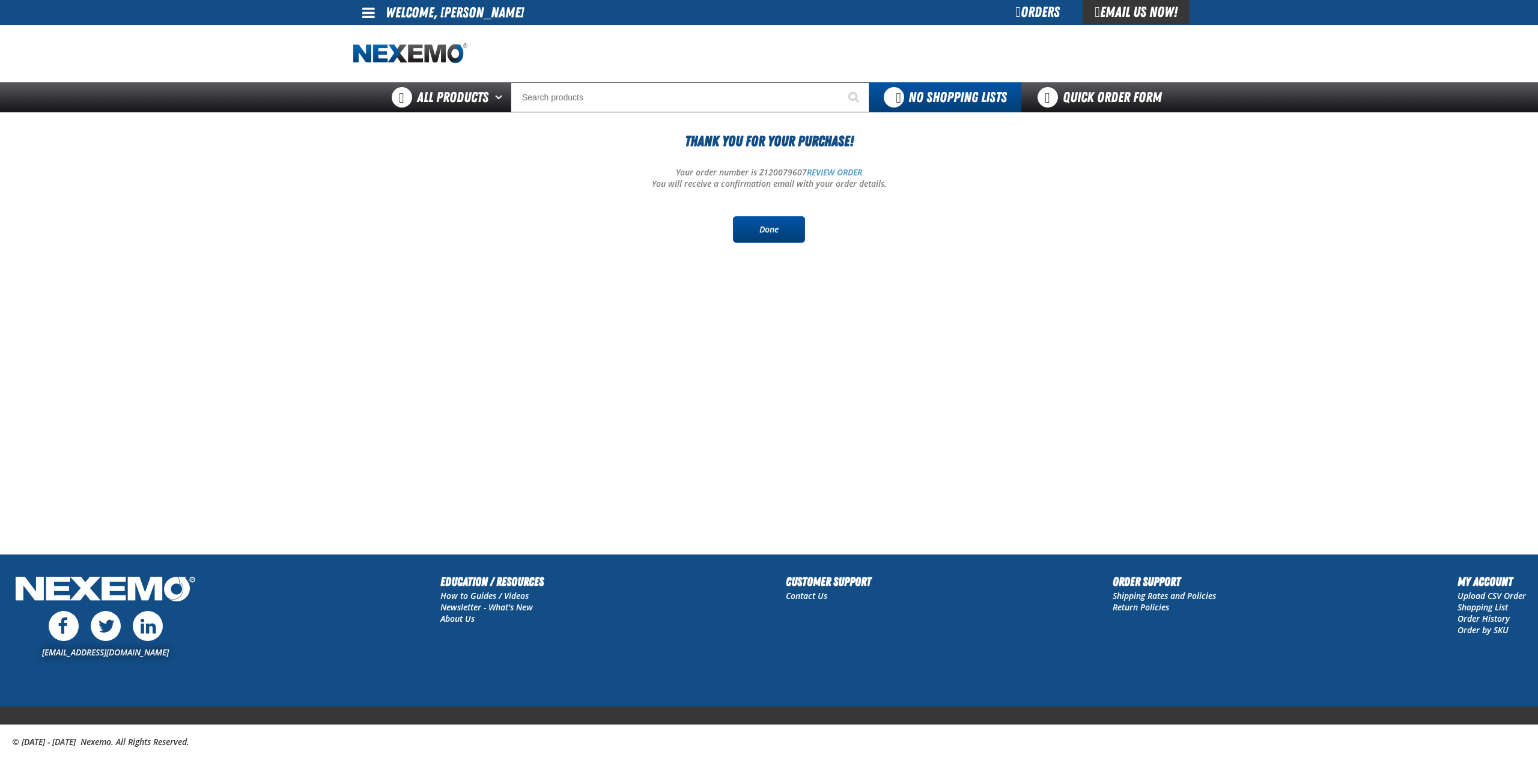
click at [788, 229] on link "Done" at bounding box center [769, 229] width 72 height 27
